Goal: Contribute content: Contribute content

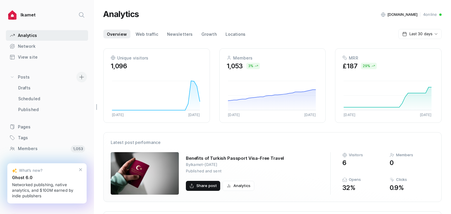
click at [76, 78] on span at bounding box center [81, 77] width 11 height 11
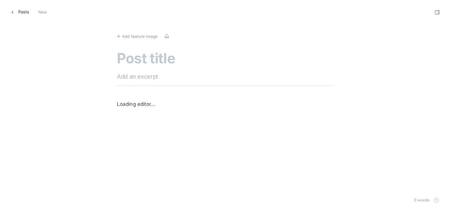
scroll to position [223, 460]
click at [154, 63] on textarea at bounding box center [225, 59] width 217 height 17
paste textarea "What You Need To Know Before Relocating To [GEOGRAPHIC_DATA] With Children"
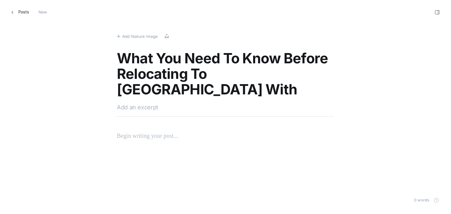
type textarea "What You Need To Know Before Relocating To [GEOGRAPHIC_DATA] With Children"
click at [169, 106] on textarea at bounding box center [225, 107] width 217 height 9
paste textarea "Prepare for your family's relocation to [GEOGRAPHIC_DATA]. Discover schooling, …"
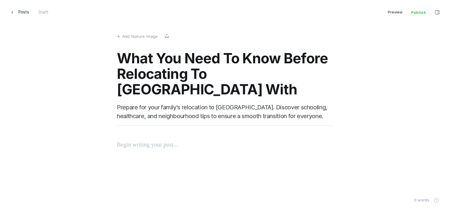
type textarea "Prepare for your family's relocation to [GEOGRAPHIC_DATA]. Discover schooling, …"
click at [126, 143] on p at bounding box center [225, 144] width 217 height 9
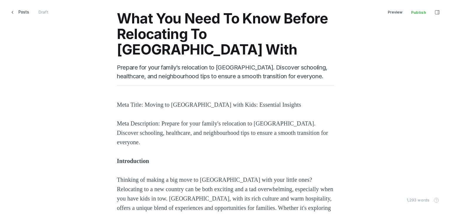
scroll to position [6, 0]
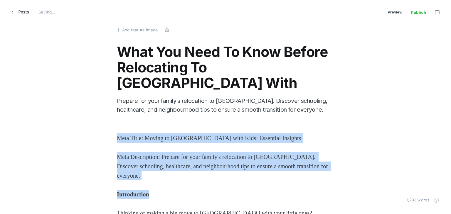
drag, startPoint x: 143, startPoint y: 189, endPoint x: 115, endPoint y: 133, distance: 62.1
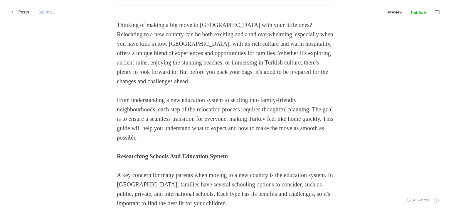
scroll to position [124, 0]
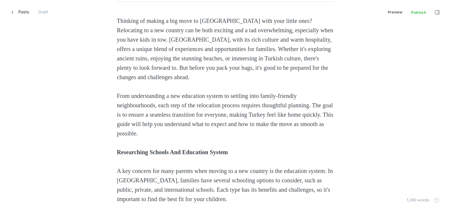
click at [130, 152] on strong "Researching Schools And Education System" at bounding box center [172, 152] width 111 height 6
click at [118, 151] on strong "Researching Schools And Education System" at bounding box center [172, 152] width 111 height 6
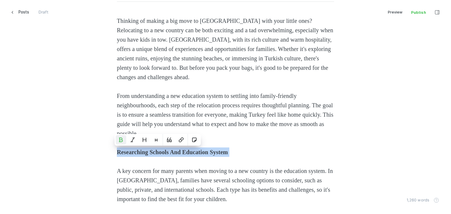
click at [118, 151] on strong "Researching Schools And Education System" at bounding box center [172, 152] width 111 height 6
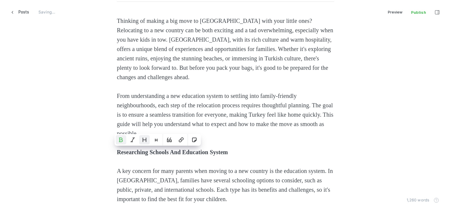
drag, startPoint x: 156, startPoint y: 142, endPoint x: 145, endPoint y: 140, distance: 11.3
click at [144, 141] on ul "Bold Ctrl B Emphasize Ctrl I Heading 2 Ctrl Alt 2 Heading 3 Ctrl Alt 3 Quote Ct…" at bounding box center [158, 140] width 86 height 12
click at [145, 140] on icon "Heading 2" at bounding box center [144, 140] width 5 height 5
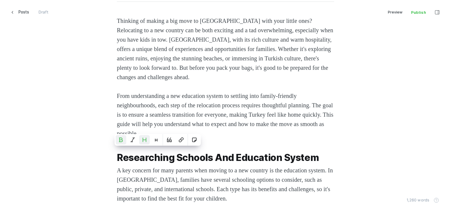
click at [253, 155] on strong "Researching Schools And Education System" at bounding box center [218, 157] width 202 height 11
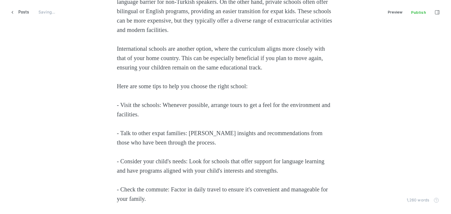
scroll to position [418, 0]
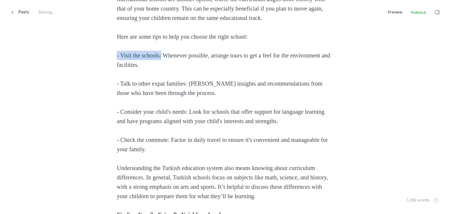
drag, startPoint x: 163, startPoint y: 56, endPoint x: 106, endPoint y: 56, distance: 57.0
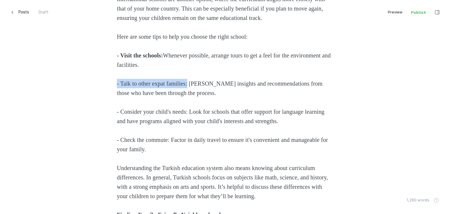
drag, startPoint x: 192, startPoint y: 84, endPoint x: 109, endPoint y: 85, distance: 82.8
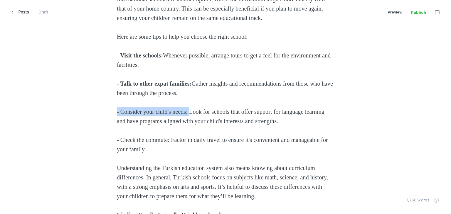
drag, startPoint x: 194, startPoint y: 113, endPoint x: 92, endPoint y: 108, distance: 101.4
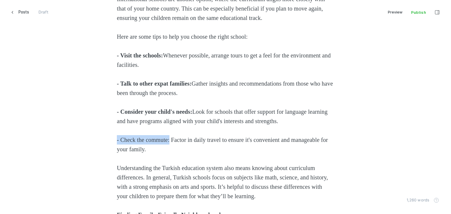
drag, startPoint x: 172, startPoint y: 140, endPoint x: 145, endPoint y: 96, distance: 51.6
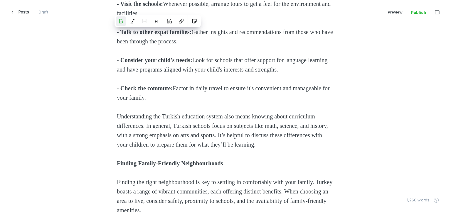
scroll to position [535, 0]
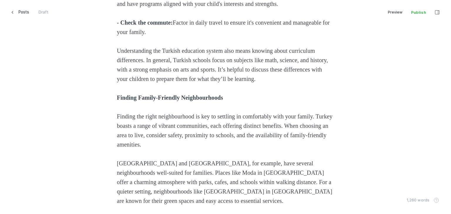
click at [136, 101] on strong "Finding Family-Friendly Neighbourhoods" at bounding box center [170, 98] width 106 height 6
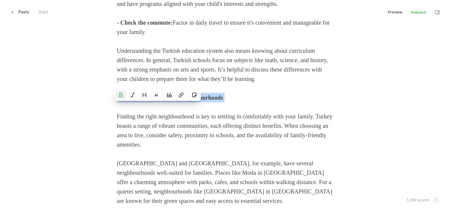
click at [136, 101] on strong "Finding Family-Friendly Neighbourhoods" at bounding box center [170, 98] width 106 height 6
click at [146, 95] on icon "Heading 2" at bounding box center [144, 95] width 5 height 5
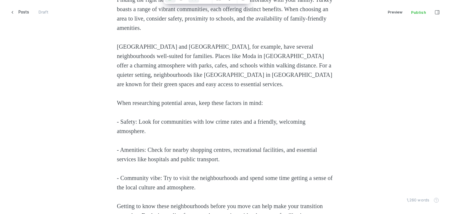
scroll to position [653, 0]
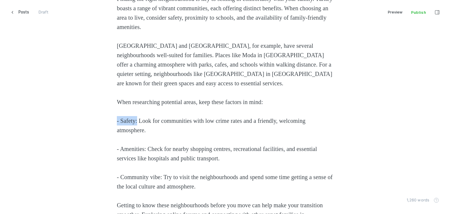
drag, startPoint x: 136, startPoint y: 130, endPoint x: 90, endPoint y: 129, distance: 45.5
click at [90, 129] on div "Thinking of making a big move to [GEOGRAPHIC_DATA] with your little ones? Reloc…" at bounding box center [225, 205] width 397 height 1437
drag, startPoint x: 148, startPoint y: 161, endPoint x: 86, endPoint y: 155, distance: 62.5
click at [86, 155] on div "Thinking of making a big move to [GEOGRAPHIC_DATA] with your little ones? Reloc…" at bounding box center [225, 205] width 397 height 1437
drag, startPoint x: 164, startPoint y: 187, endPoint x: 101, endPoint y: 177, distance: 64.5
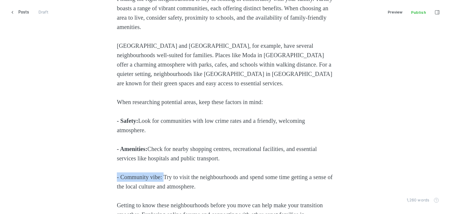
click at [100, 179] on div "Thinking of making a big move to [GEOGRAPHIC_DATA] with your little ones? Reloc…" at bounding box center [225, 205] width 397 height 1437
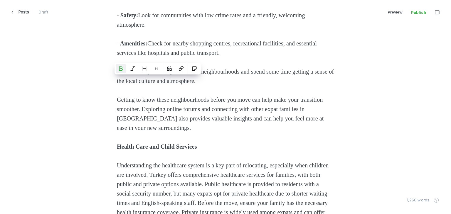
scroll to position [770, 0]
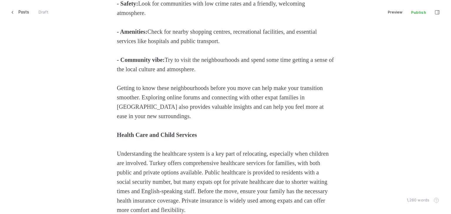
click at [129, 138] on strong "Health Care and Child Services" at bounding box center [157, 135] width 80 height 6
click at [130, 138] on strong "Health Care and Child Services" at bounding box center [157, 135] width 80 height 6
click at [131, 138] on strong "Health Care and Child Services" at bounding box center [157, 135] width 80 height 6
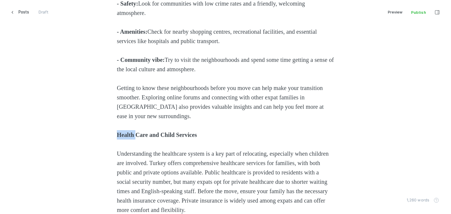
click at [131, 138] on strong "Health Care and Child Services" at bounding box center [157, 135] width 80 height 6
click at [145, 129] on button "Heading 2" at bounding box center [144, 131] width 11 height 9
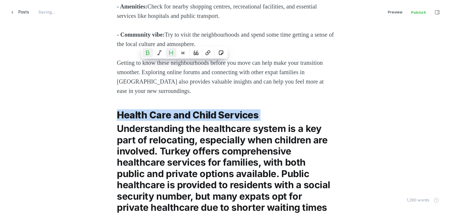
scroll to position [858, 0]
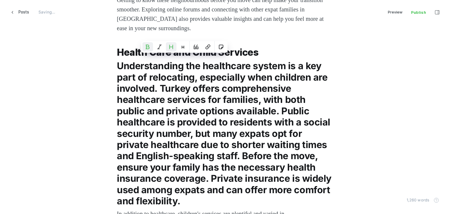
click at [158, 112] on span "Understanding the healthcare system is a key part of relocating, especially whe…" at bounding box center [225, 133] width 217 height 147
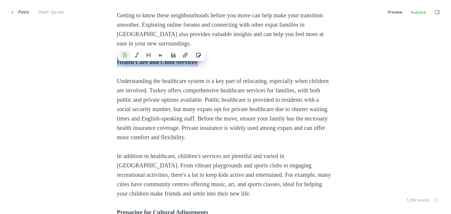
scroll to position [829, 0]
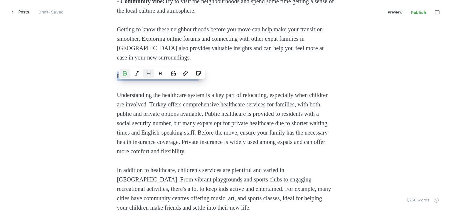
click at [150, 75] on icon "Heading 2" at bounding box center [148, 73] width 5 height 5
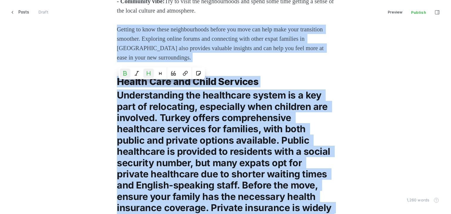
click at [150, 75] on icon "Heading 2" at bounding box center [148, 73] width 5 height 5
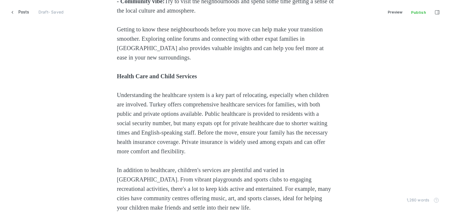
click at [156, 96] on div "Thinking of making a big move to [GEOGRAPHIC_DATA] with your little ones? Reloc…" at bounding box center [225, 29] width 217 height 1437
click at [155, 80] on strong "Health Care and Child Services" at bounding box center [157, 76] width 80 height 6
click at [151, 80] on strong "Health Care and Child Services" at bounding box center [157, 76] width 80 height 6
drag, startPoint x: 114, startPoint y: 85, endPoint x: 158, endPoint y: 87, distance: 44.4
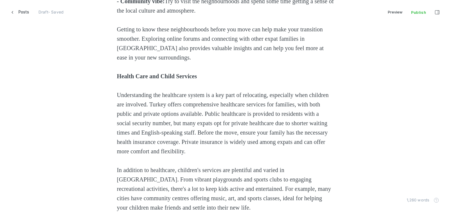
click at [158, 87] on div "Thinking of making a big move to [GEOGRAPHIC_DATA] with your little ones? Reloc…" at bounding box center [225, 29] width 397 height 1437
drag, startPoint x: 209, startPoint y: 86, endPoint x: 110, endPoint y: 83, distance: 98.7
click at [110, 83] on div "Thinking of making a big move to [GEOGRAPHIC_DATA] with your little ones? Reloc…" at bounding box center [225, 29] width 397 height 1437
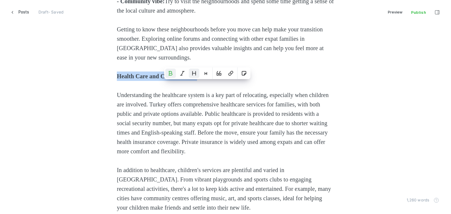
click at [193, 76] on button "Heading 2" at bounding box center [194, 73] width 11 height 9
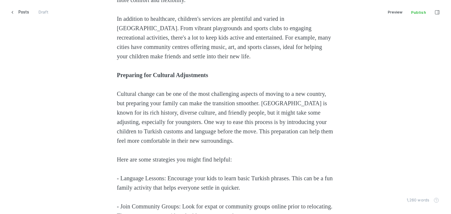
scroll to position [1005, 0]
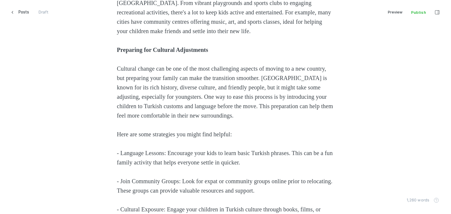
click at [147, 53] on strong "Preparing for Cultural Adjustments" at bounding box center [162, 50] width 91 height 6
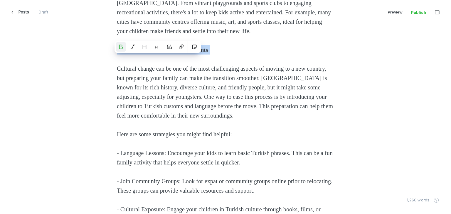
click at [147, 53] on strong "Preparing for Cultural Adjustments" at bounding box center [162, 50] width 91 height 6
click at [144, 46] on icon "Heading 2" at bounding box center [144, 47] width 5 height 5
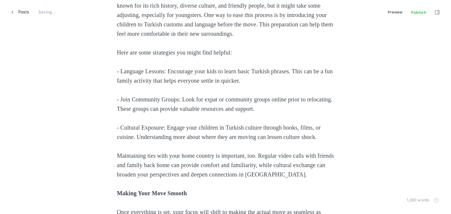
scroll to position [1093, 0]
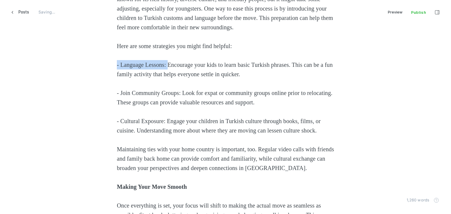
drag, startPoint x: 169, startPoint y: 75, endPoint x: 94, endPoint y: 73, distance: 74.9
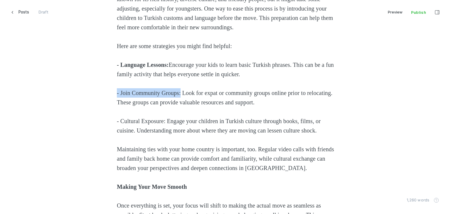
drag, startPoint x: 185, startPoint y: 104, endPoint x: 111, endPoint y: 103, distance: 74.3
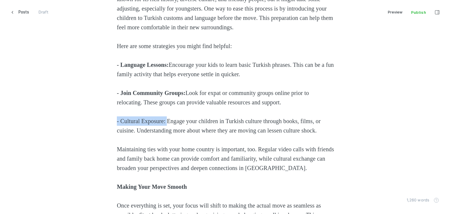
drag, startPoint x: 170, startPoint y: 129, endPoint x: 88, endPoint y: 129, distance: 82.2
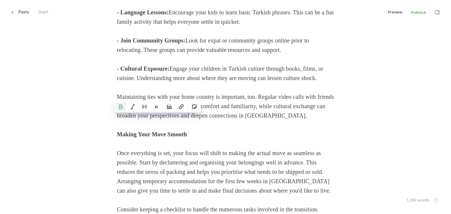
scroll to position [1211, 0]
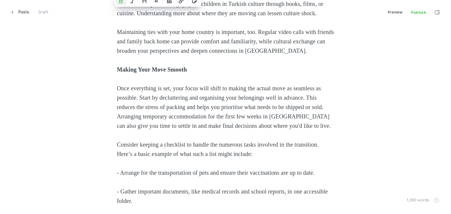
click at [133, 73] on strong "Making Your Move Smooth" at bounding box center [152, 69] width 70 height 6
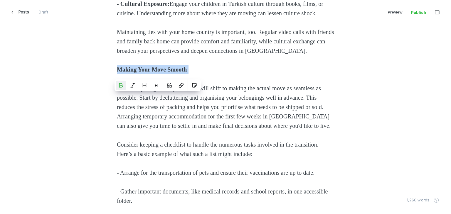
click at [133, 73] on strong "Making Your Move Smooth" at bounding box center [152, 69] width 70 height 6
click at [147, 84] on button "Heading 2" at bounding box center [144, 85] width 11 height 9
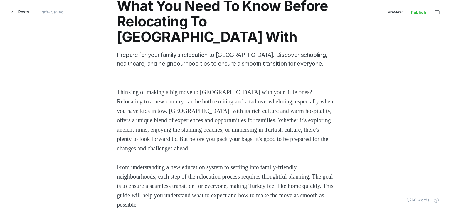
scroll to position [0, 0]
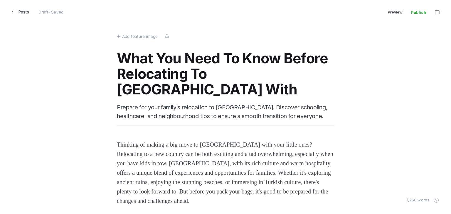
click at [122, 34] on span "Add feature image" at bounding box center [140, 36] width 36 height 6
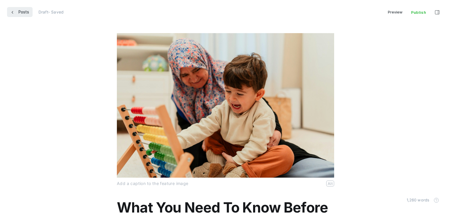
click at [19, 13] on span "Posts" at bounding box center [24, 12] width 11 height 10
